Goal: Navigation & Orientation: Find specific page/section

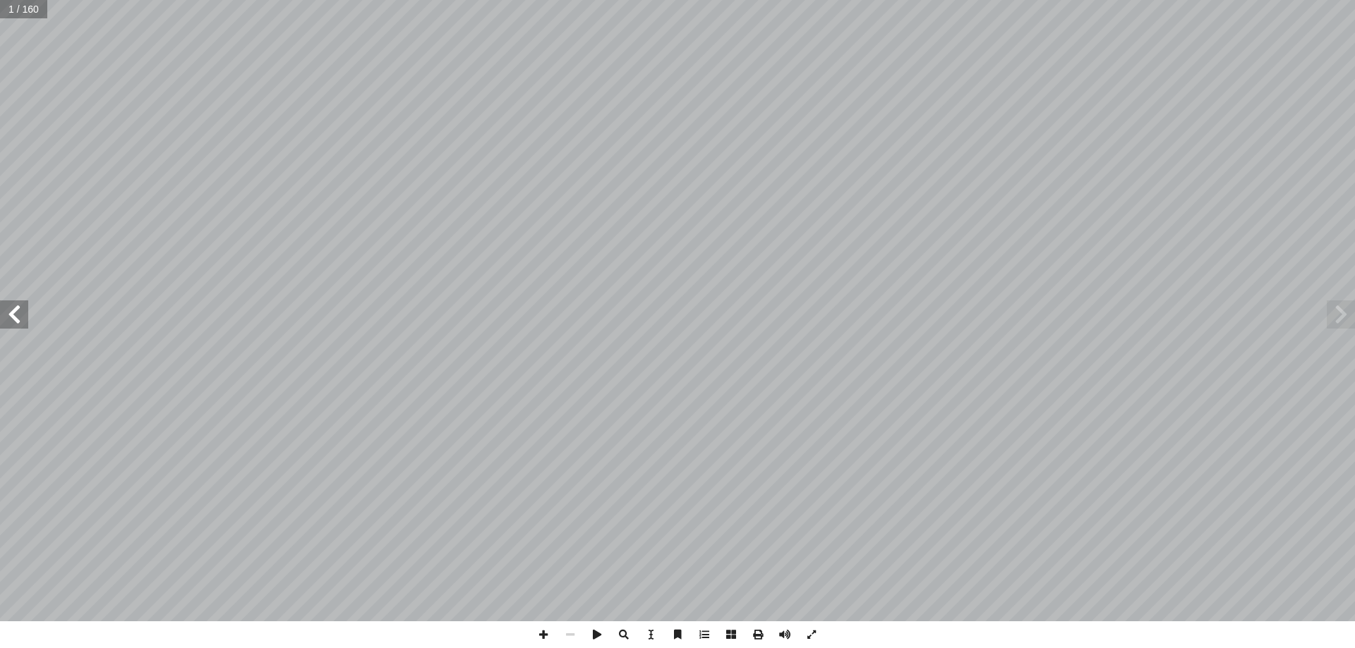
click at [20, 314] on span at bounding box center [14, 315] width 28 height 28
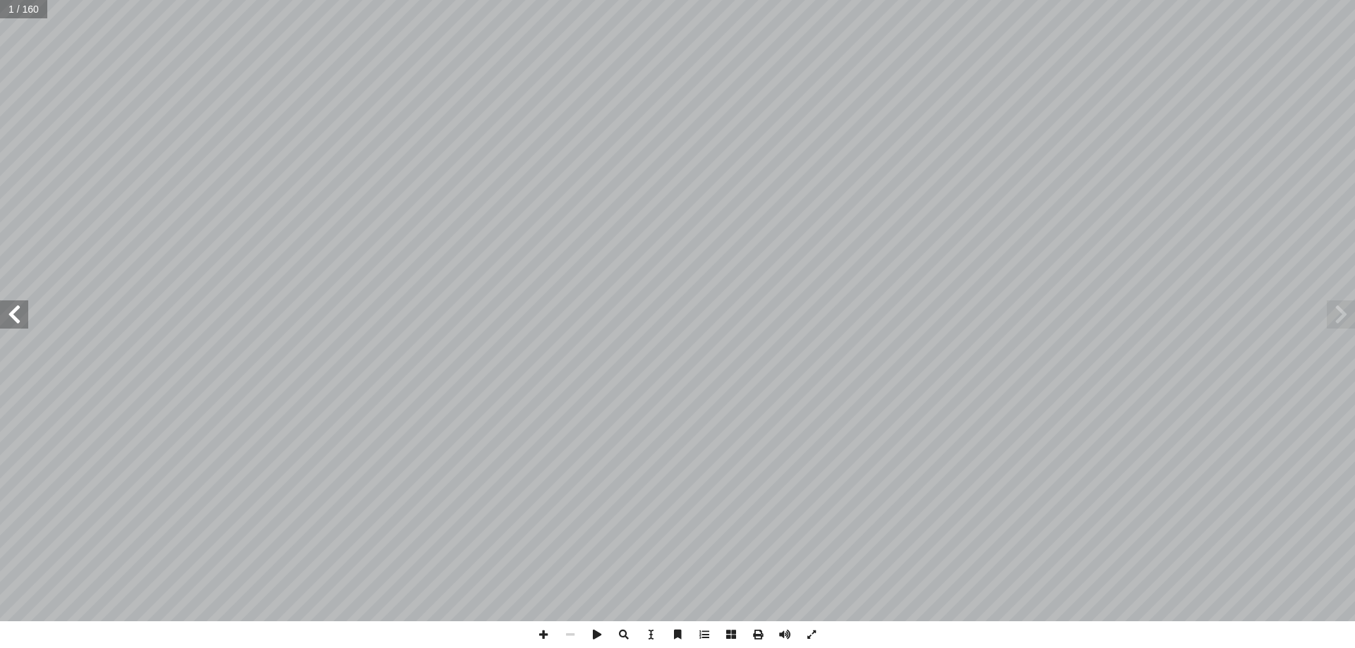
click at [20, 314] on span at bounding box center [14, 315] width 28 height 28
click at [13, 305] on span at bounding box center [14, 315] width 28 height 28
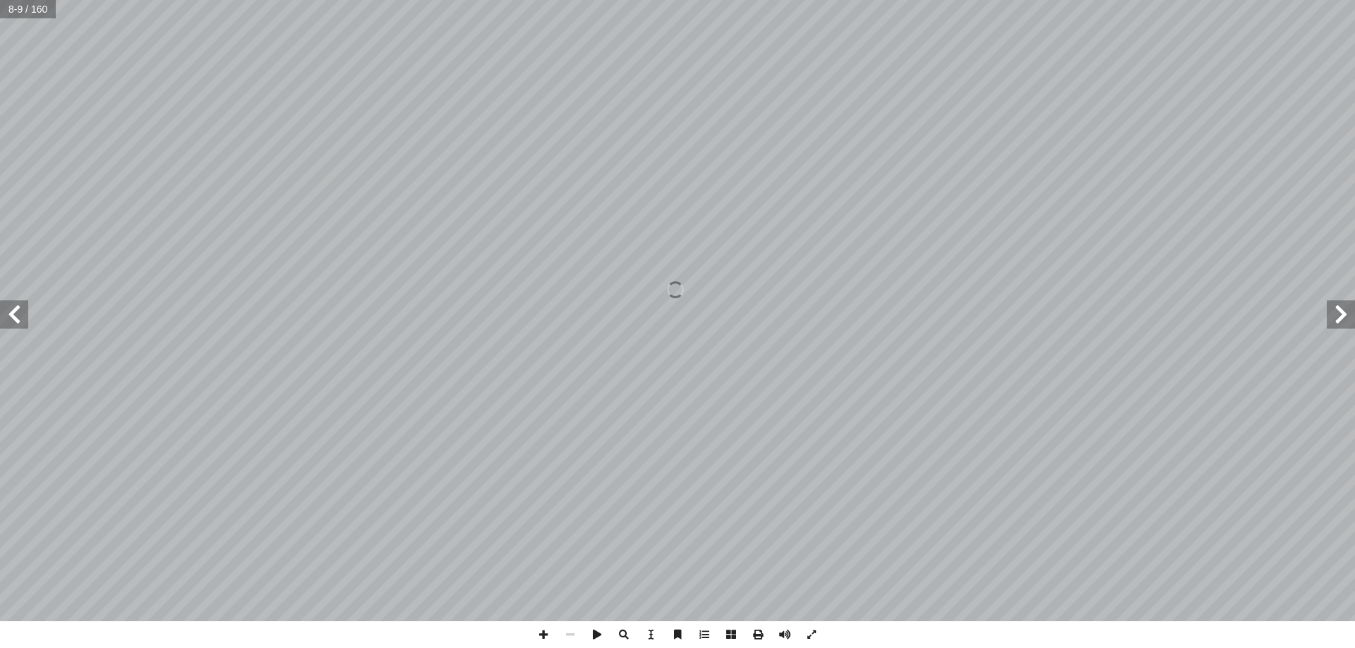
click at [13, 305] on span at bounding box center [14, 315] width 28 height 28
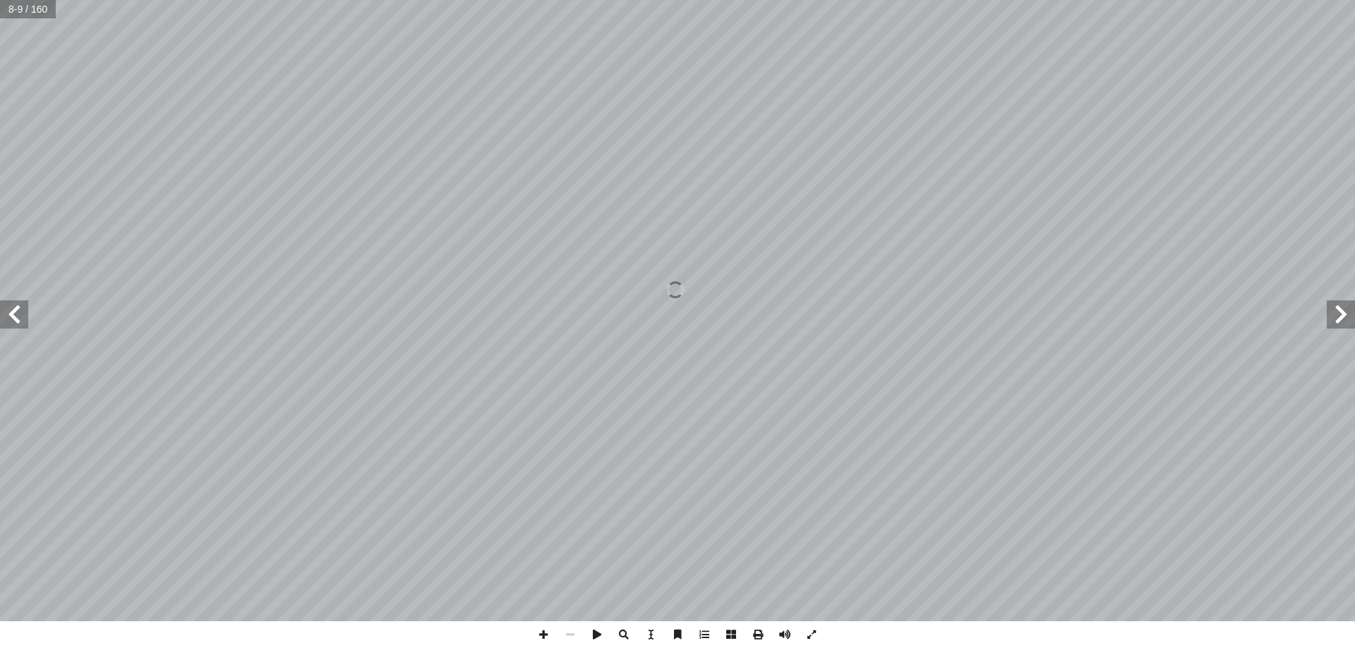
click at [13, 305] on span at bounding box center [14, 315] width 28 height 28
click at [13, 306] on span at bounding box center [14, 315] width 28 height 28
click at [1339, 314] on span at bounding box center [1340, 315] width 28 height 28
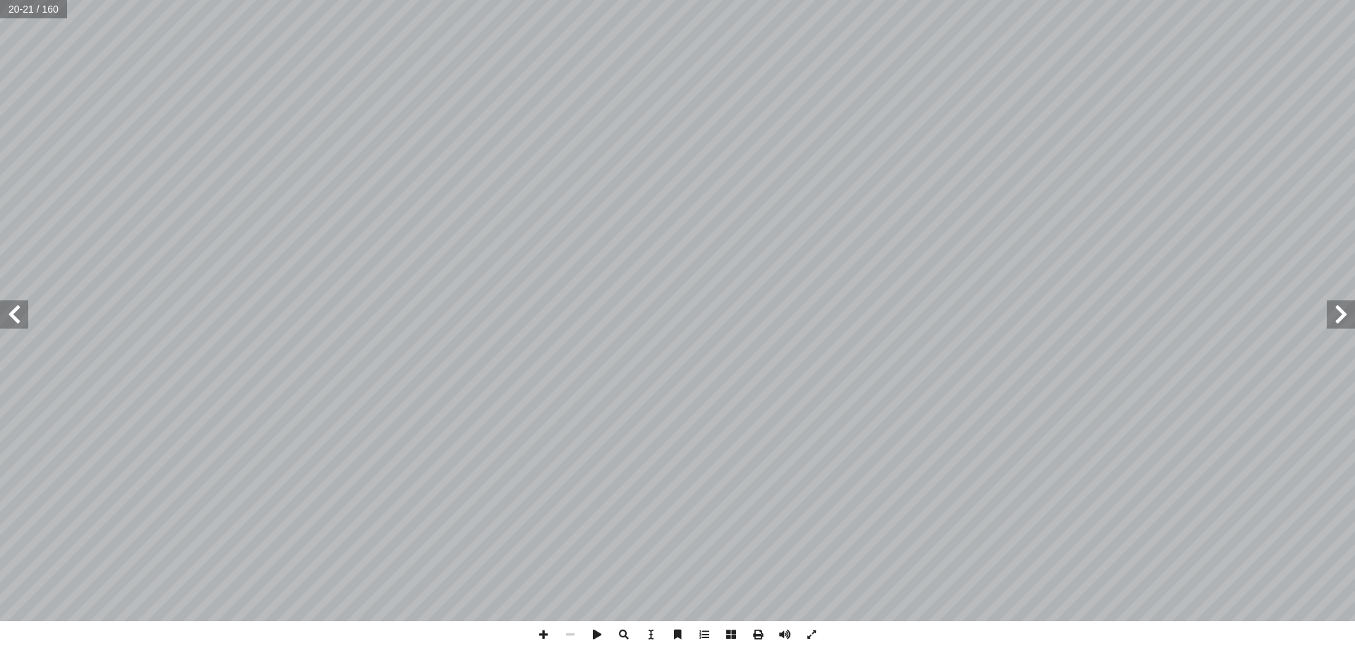
click at [1339, 314] on span at bounding box center [1340, 315] width 28 height 28
click at [1348, 313] on span at bounding box center [1340, 315] width 28 height 28
click at [19, 324] on span at bounding box center [14, 315] width 28 height 28
drag, startPoint x: 20, startPoint y: 323, endPoint x: 1345, endPoint y: 308, distance: 1325.0
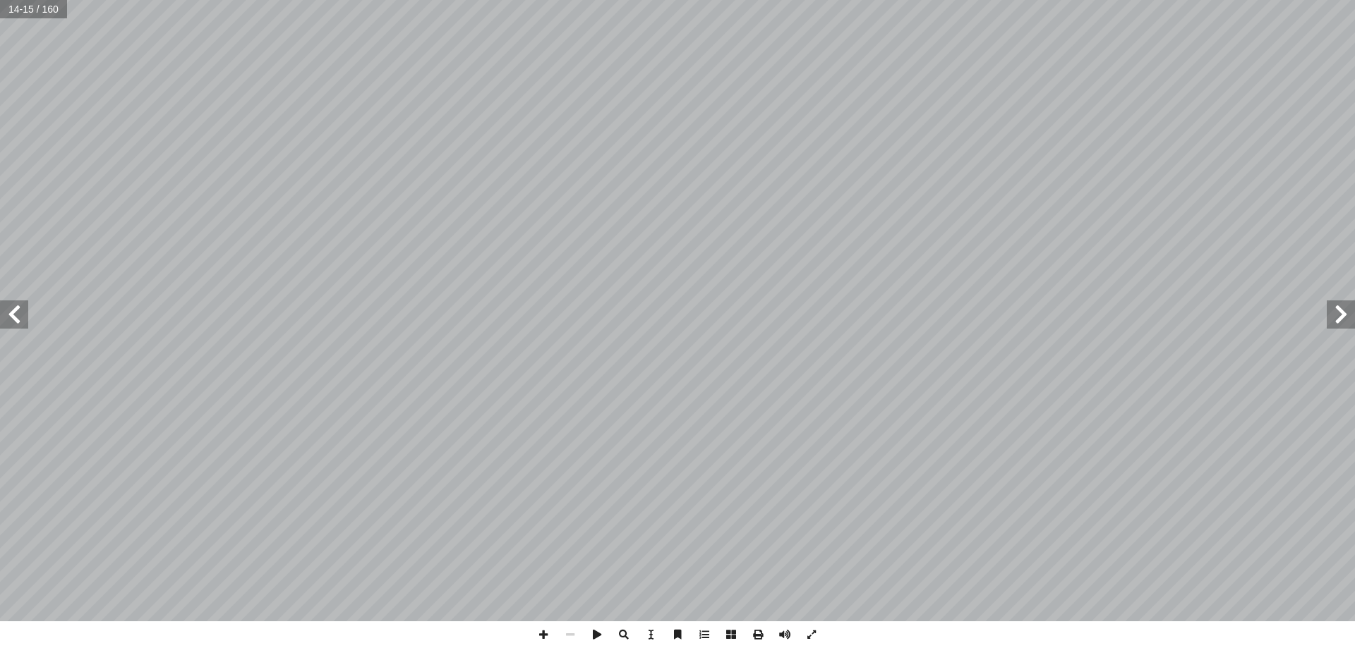
click at [1345, 308] on span at bounding box center [1340, 315] width 28 height 28
click at [20, 324] on span at bounding box center [14, 315] width 28 height 28
click at [17, 313] on span at bounding box center [14, 315] width 28 height 28
click at [16, 313] on span at bounding box center [14, 315] width 28 height 28
